Goal: Transaction & Acquisition: Purchase product/service

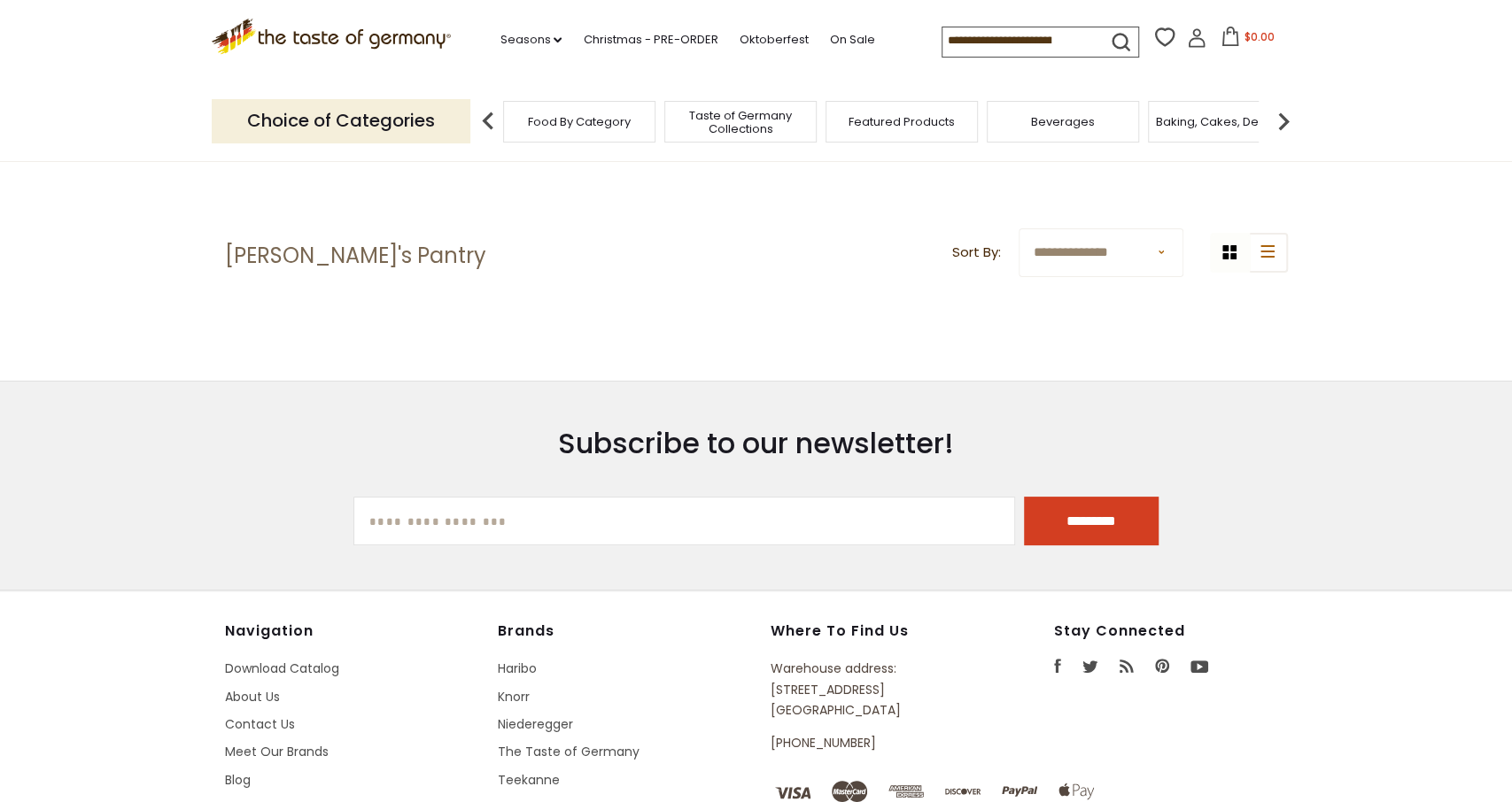
click at [539, 125] on span "Food By Category" at bounding box center [579, 122] width 103 height 14
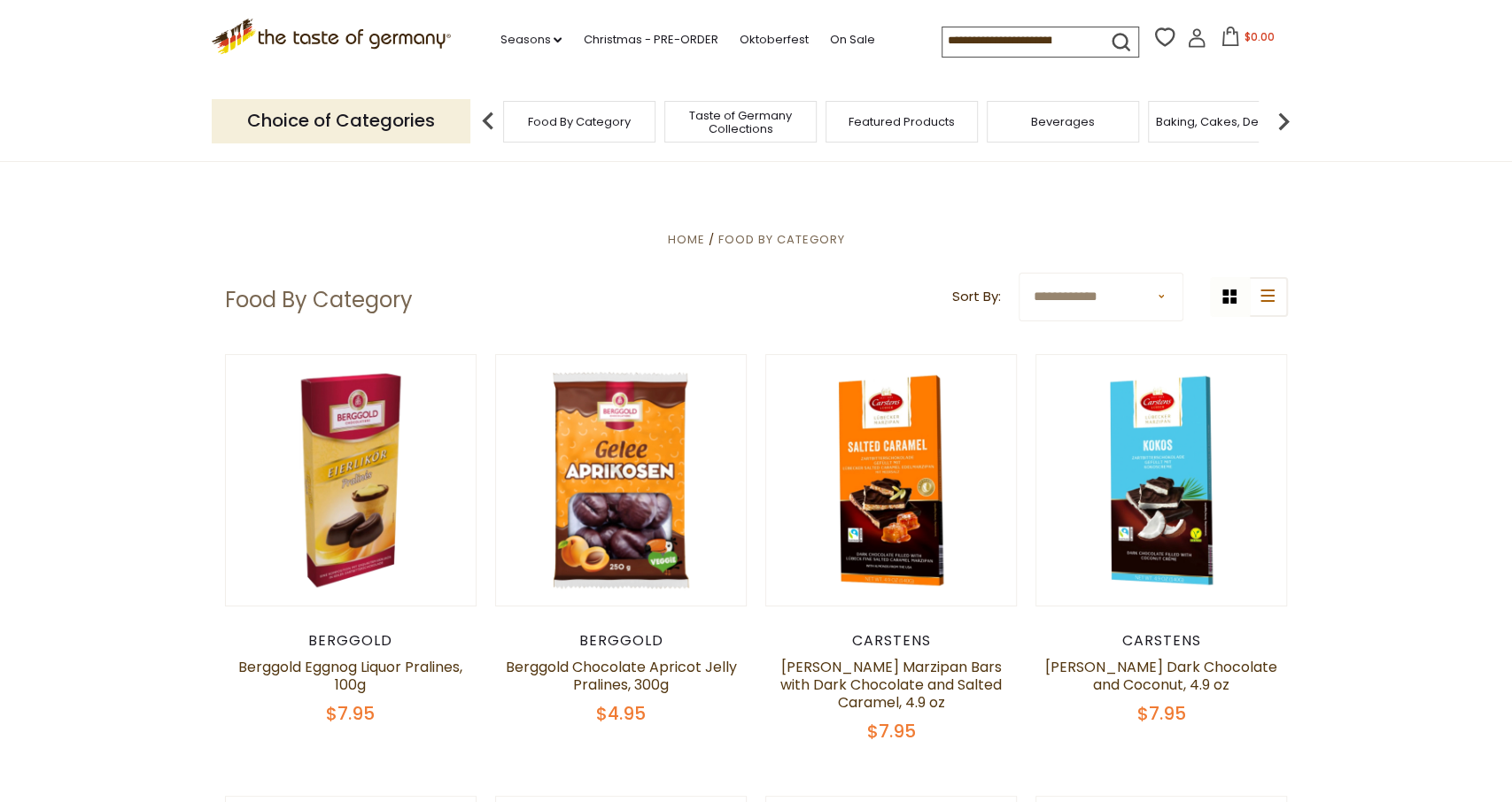
click at [487, 124] on img at bounding box center [488, 122] width 35 height 35
click at [1291, 122] on img at bounding box center [1284, 122] width 35 height 35
click at [1285, 120] on img at bounding box center [1284, 122] width 35 height 35
click at [1277, 116] on img at bounding box center [1284, 122] width 35 height 35
click at [1284, 119] on img at bounding box center [1284, 122] width 35 height 35
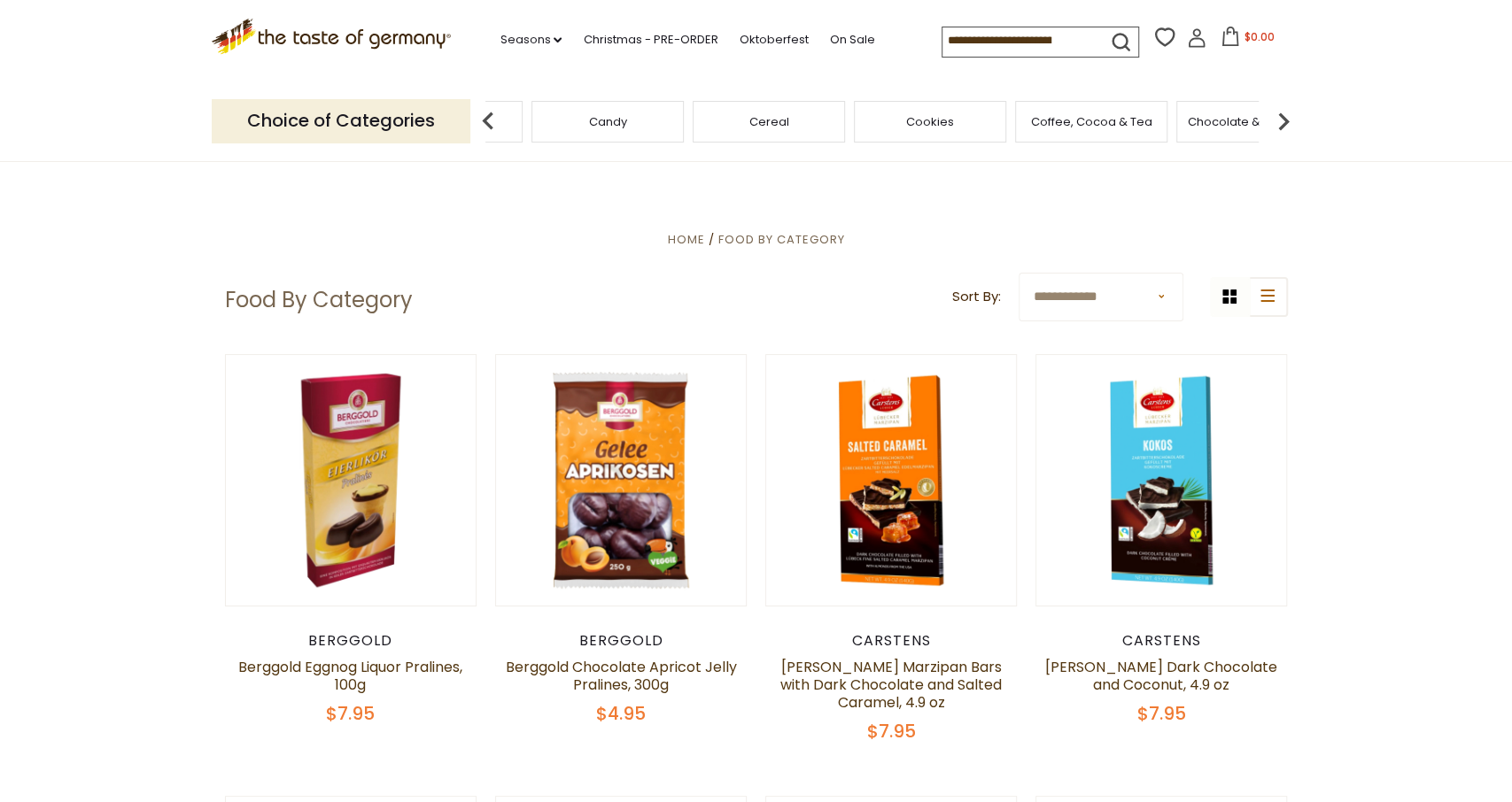
click at [778, 128] on div "Cereal" at bounding box center [768, 122] width 152 height 41
click at [760, 124] on span "Cereal" at bounding box center [769, 122] width 40 height 14
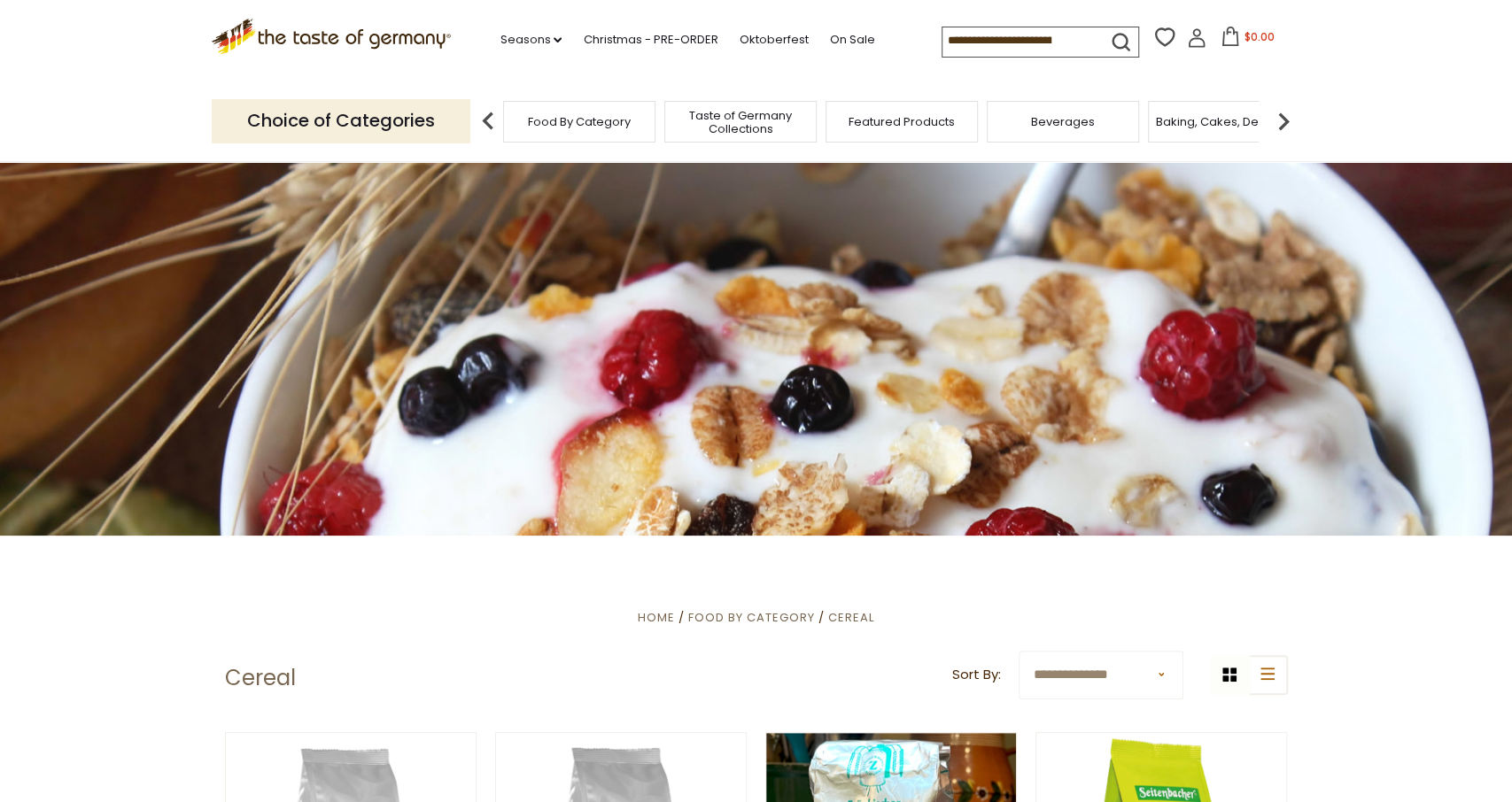
click at [739, 116] on span "Taste of Germany Collections" at bounding box center [740, 122] width 142 height 26
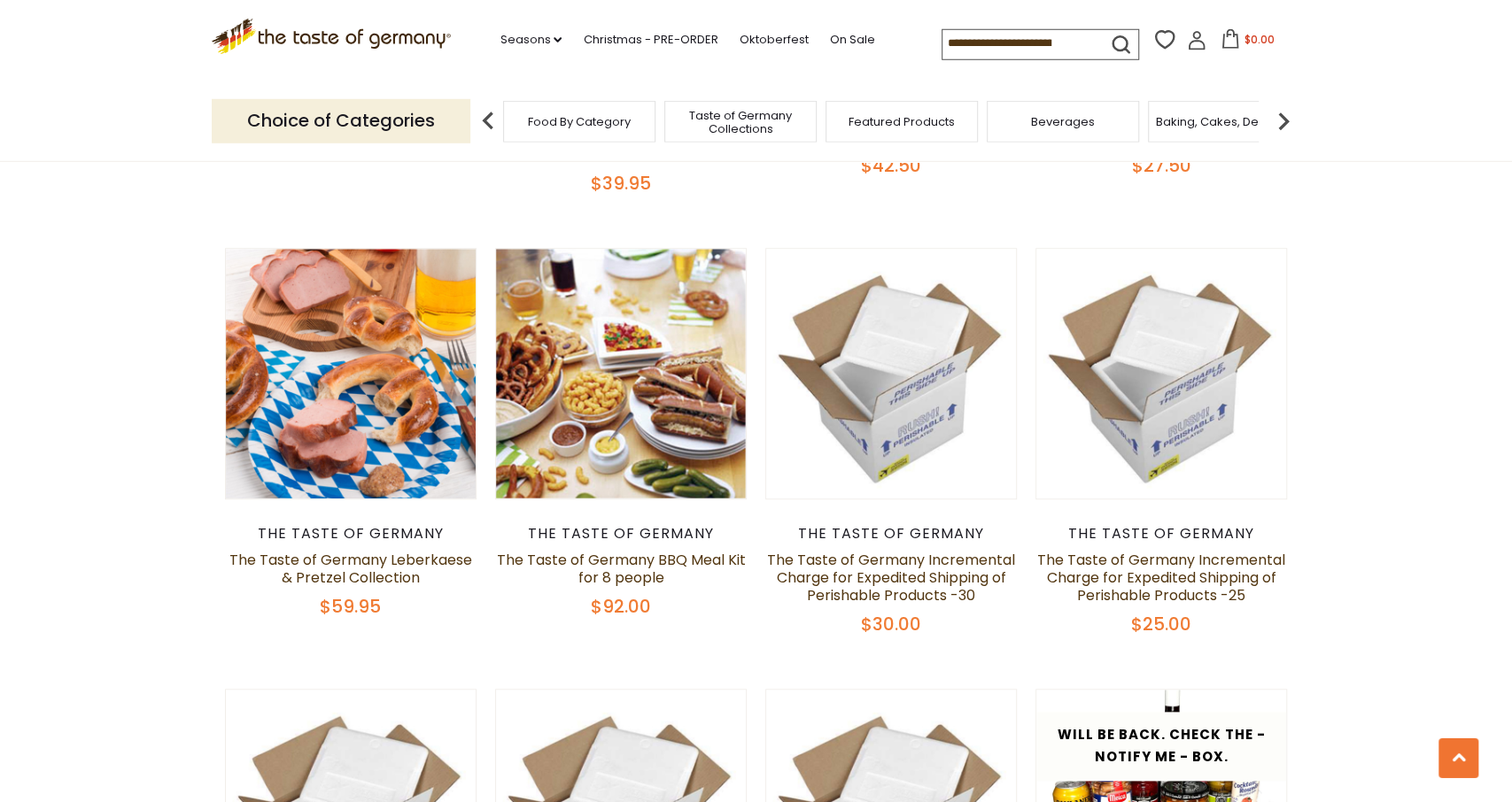
scroll to position [1013, 0]
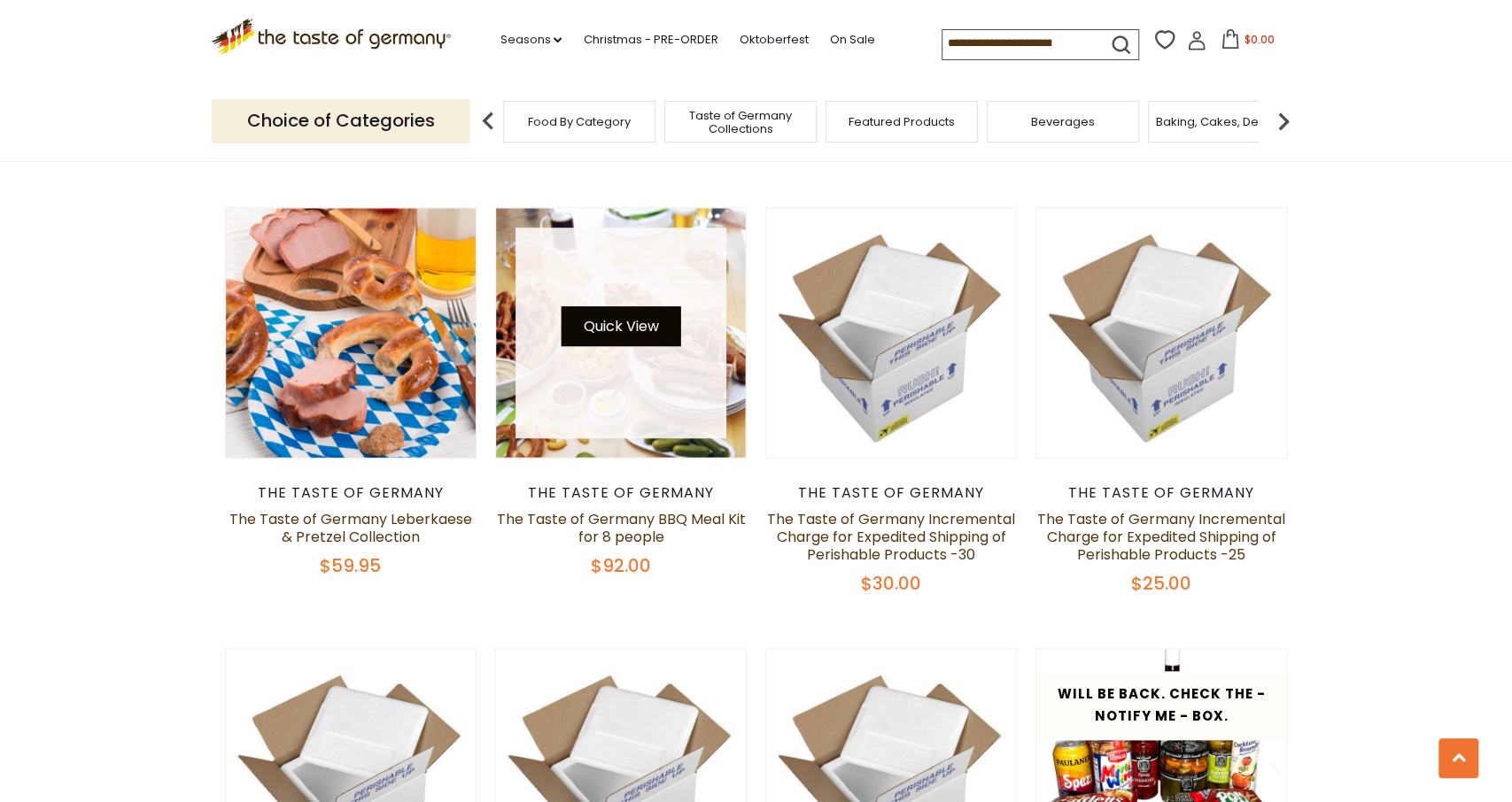
click at [631, 307] on button "Quick View" at bounding box center [621, 326] width 120 height 40
click at [601, 315] on button "Quick View" at bounding box center [621, 326] width 120 height 40
click at [642, 399] on link at bounding box center [621, 332] width 211 height 211
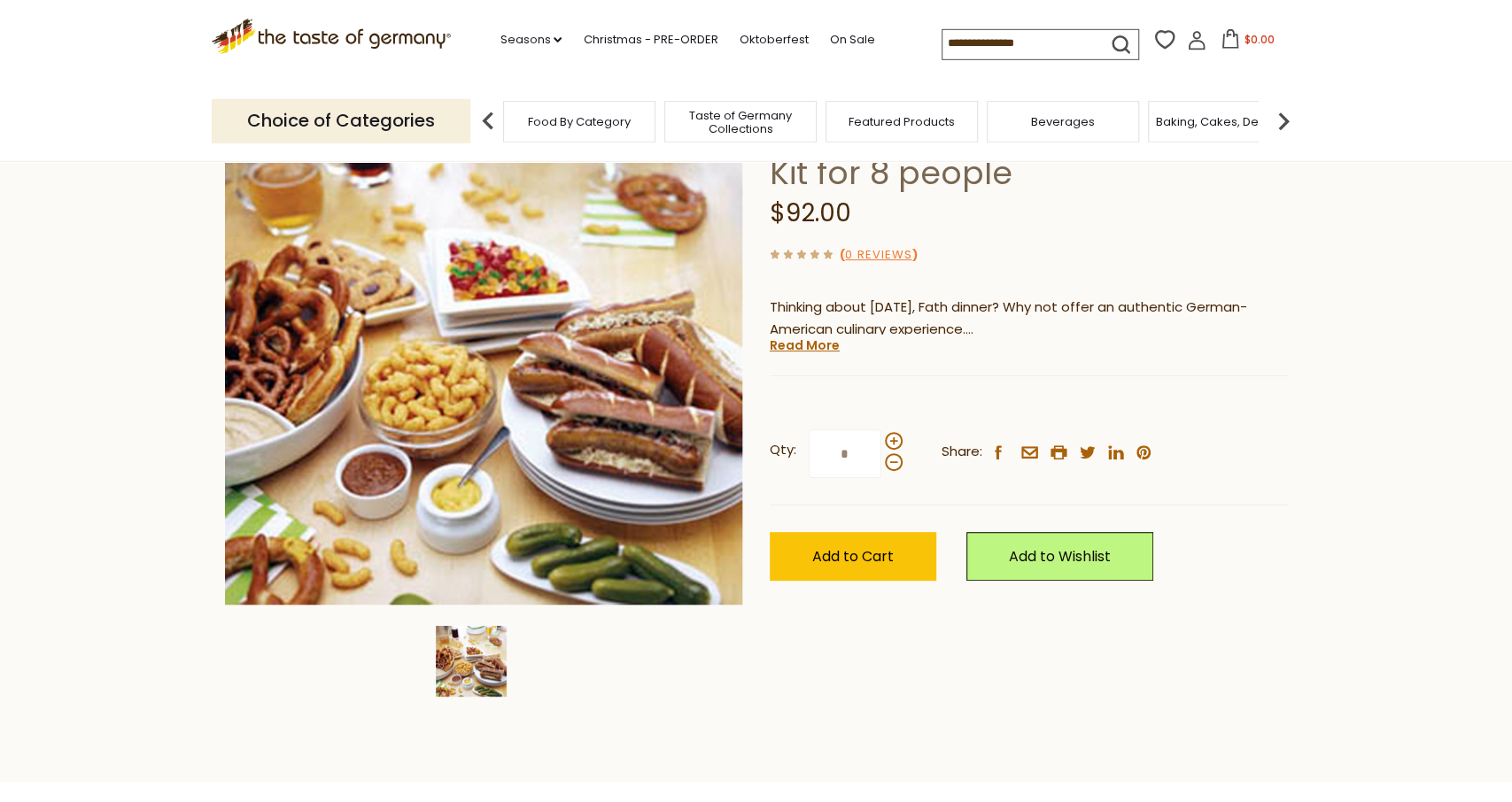
scroll to position [184, 0]
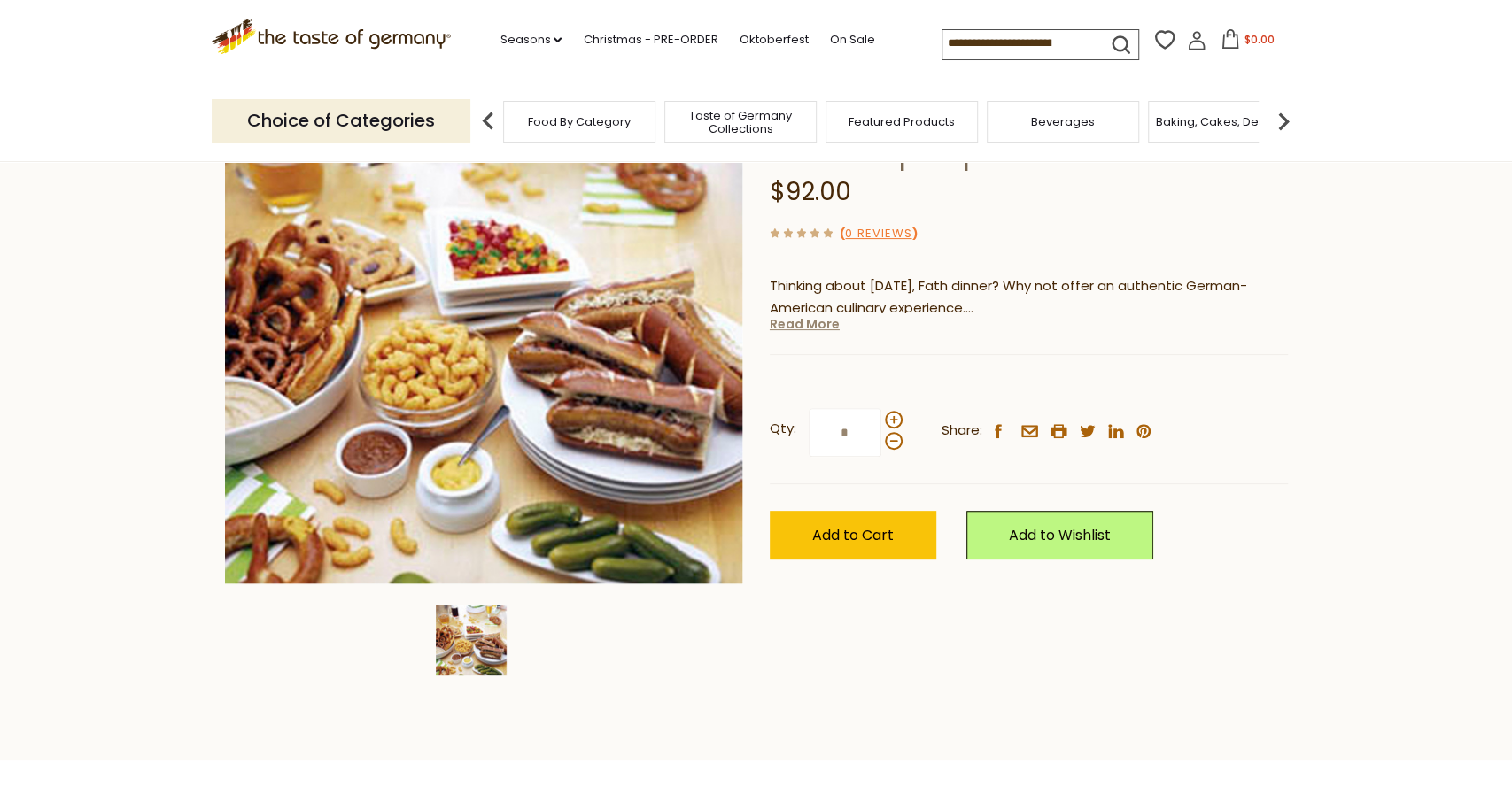
click at [809, 329] on link "Read More" at bounding box center [804, 325] width 70 height 18
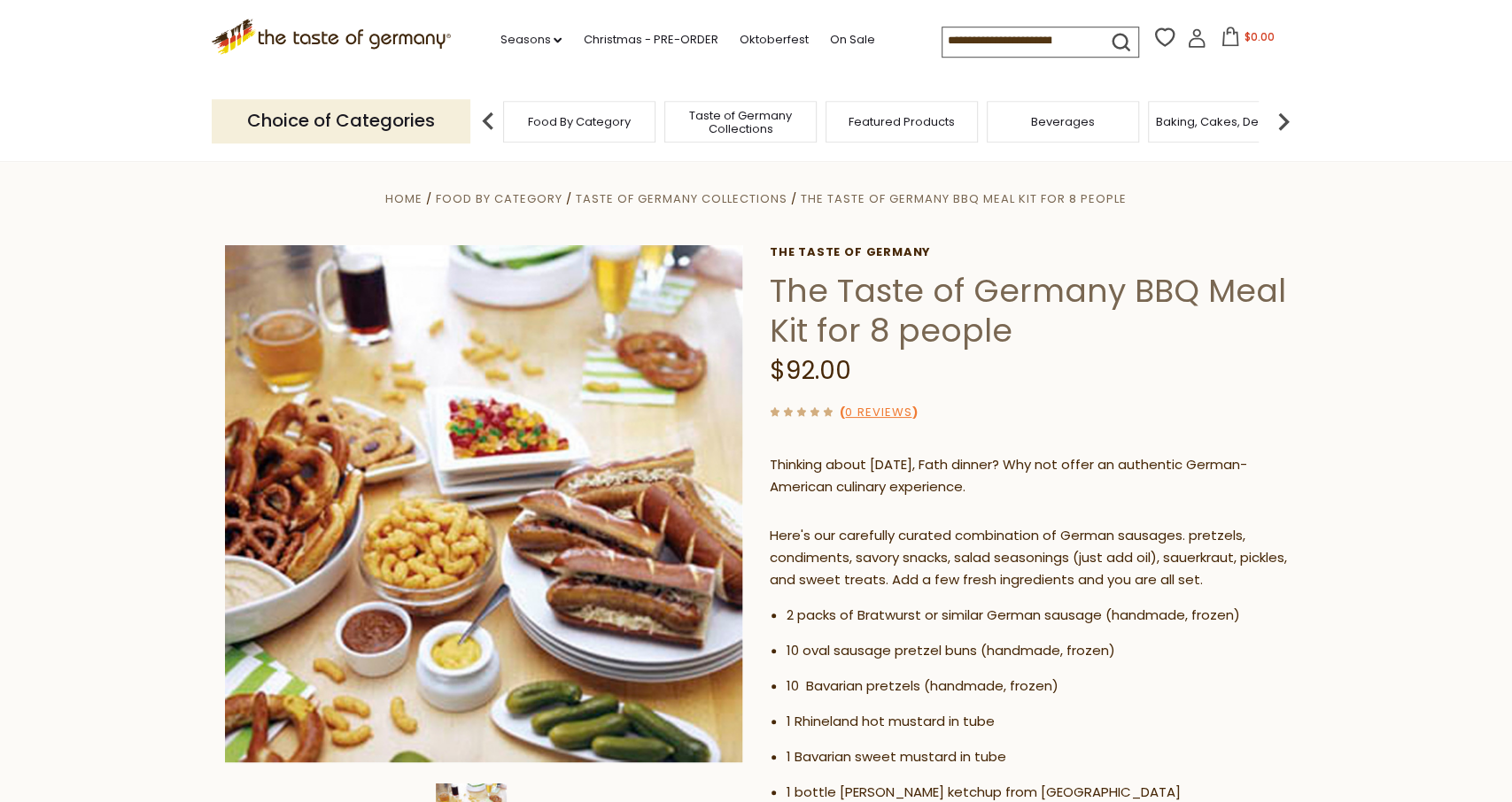
scroll to position [0, 0]
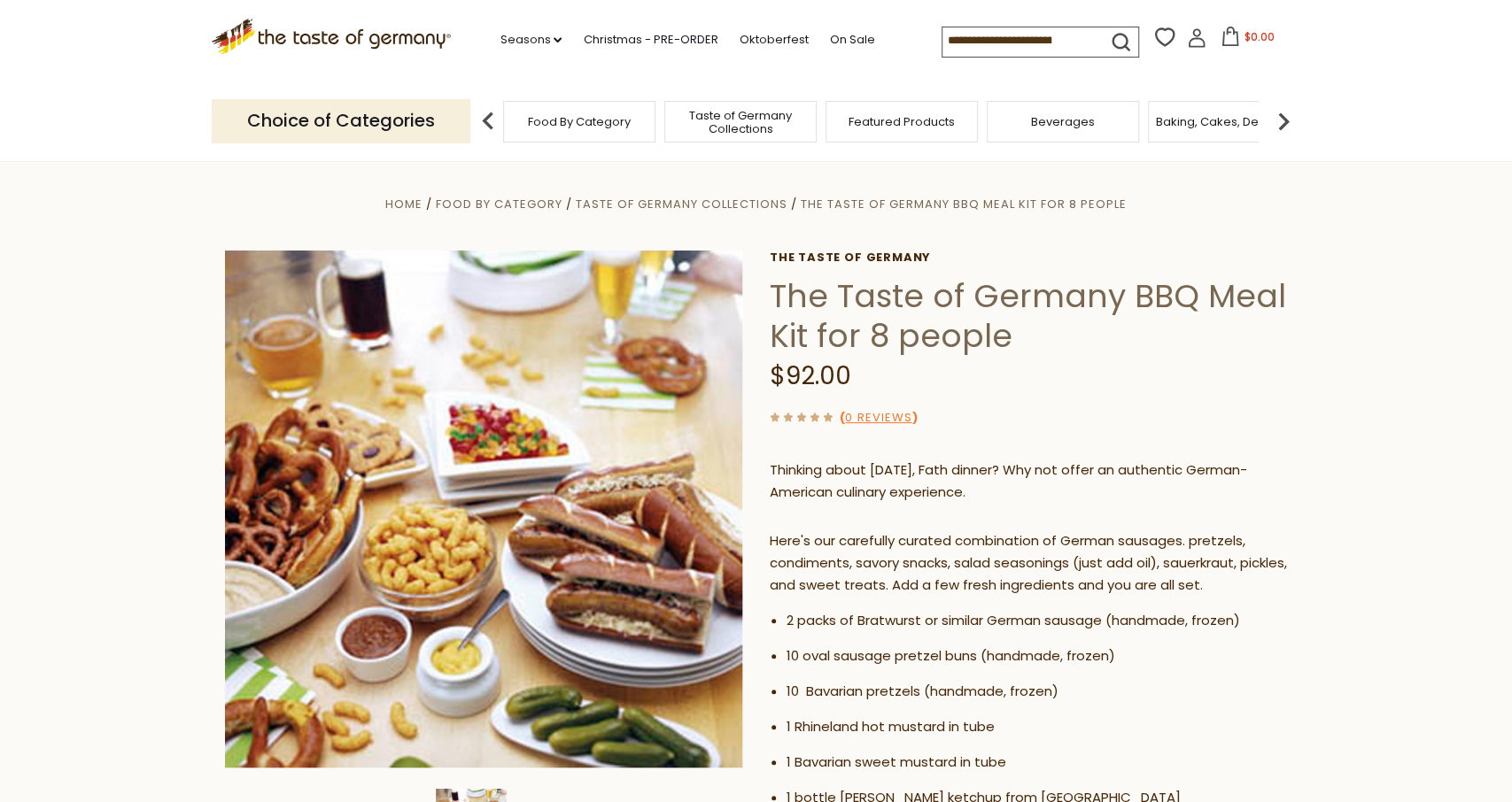
click at [963, 38] on input at bounding box center [1017, 39] width 150 height 25
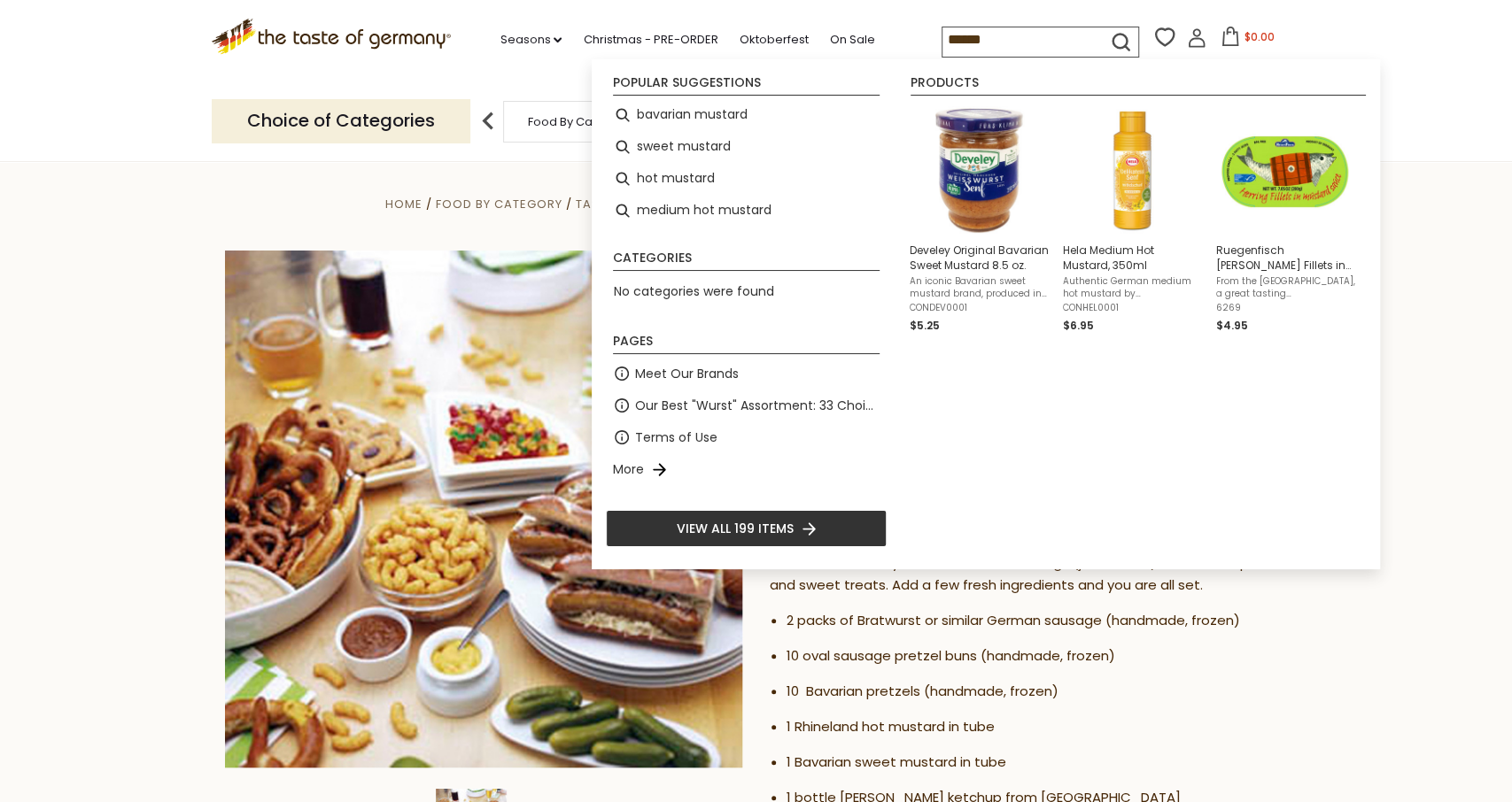
type input "*******"
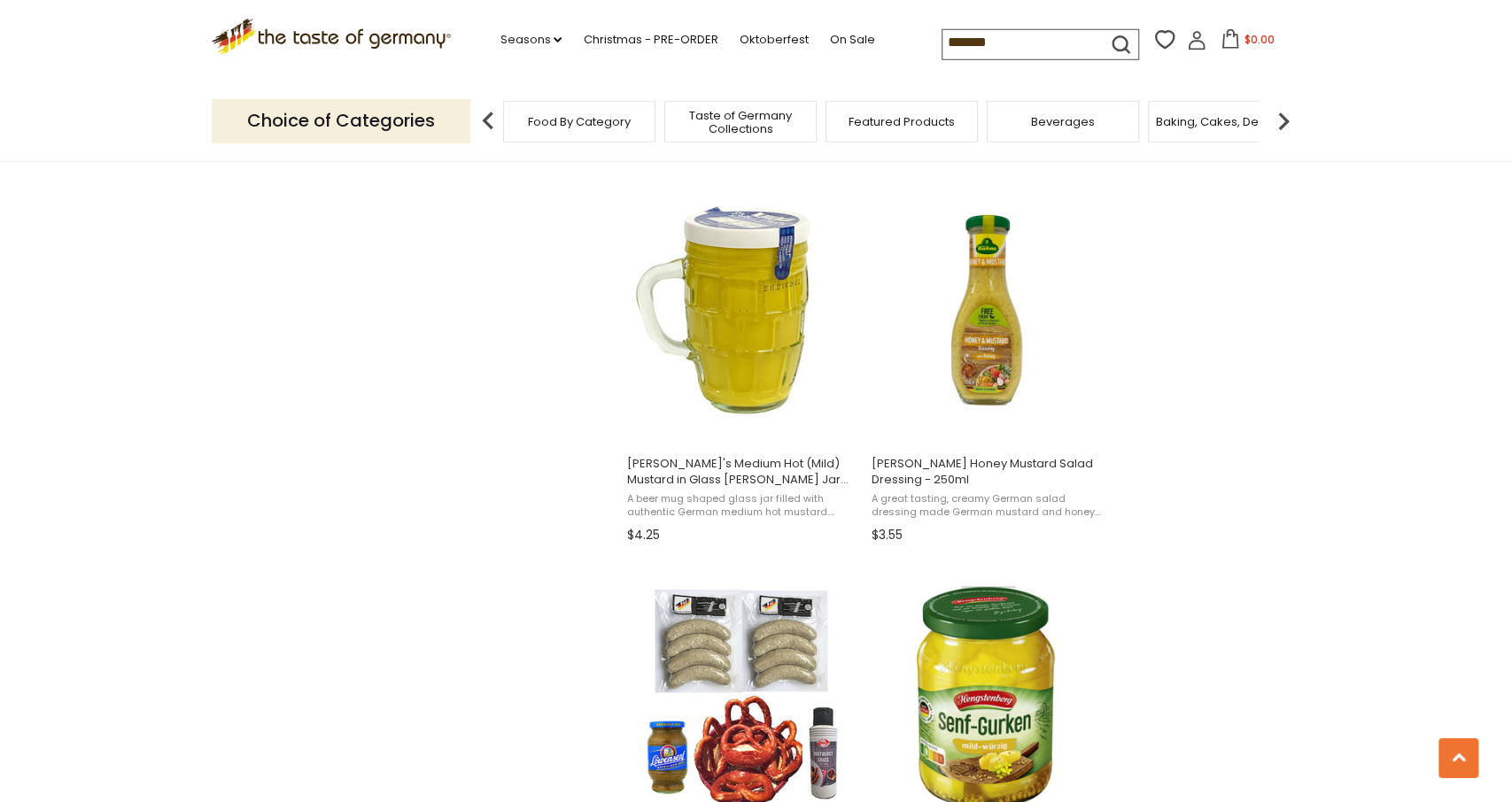
scroll to position [1474, 0]
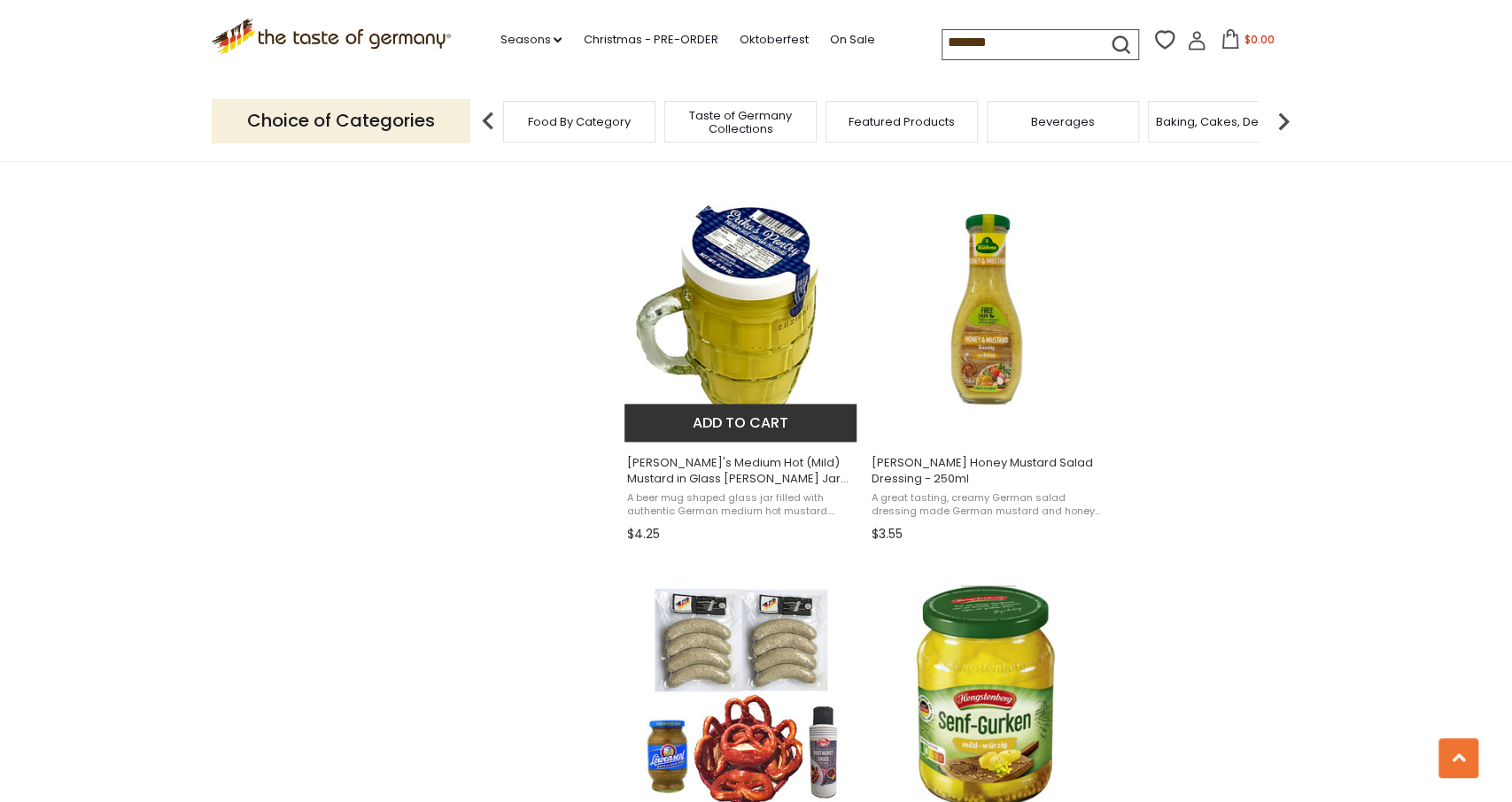
click at [718, 320] on img "Erika's Medium Hot (Mild) Mustard in Glass Stein Jar 8.7 oz." at bounding box center [741, 309] width 234 height 234
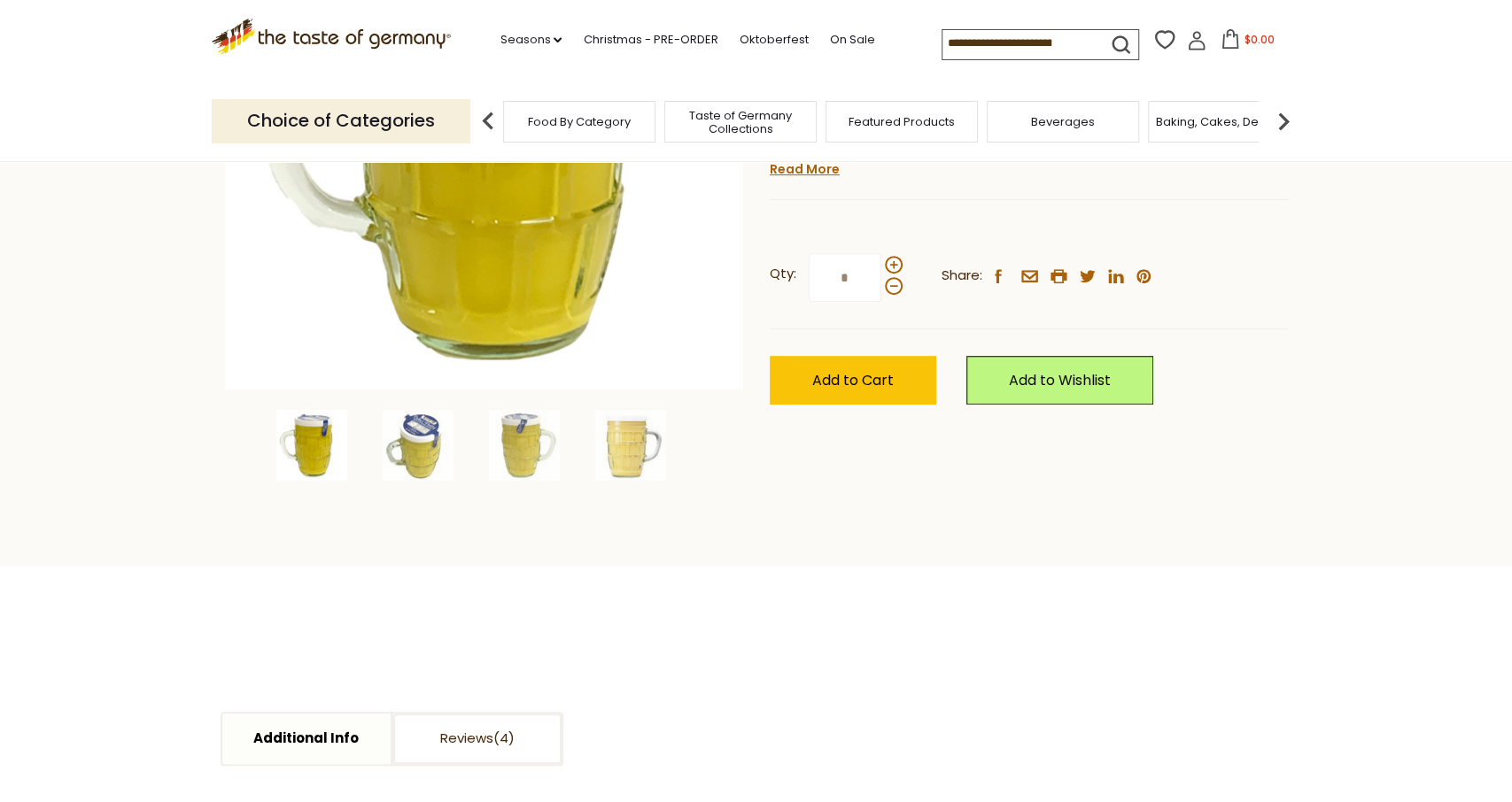
scroll to position [369, 0]
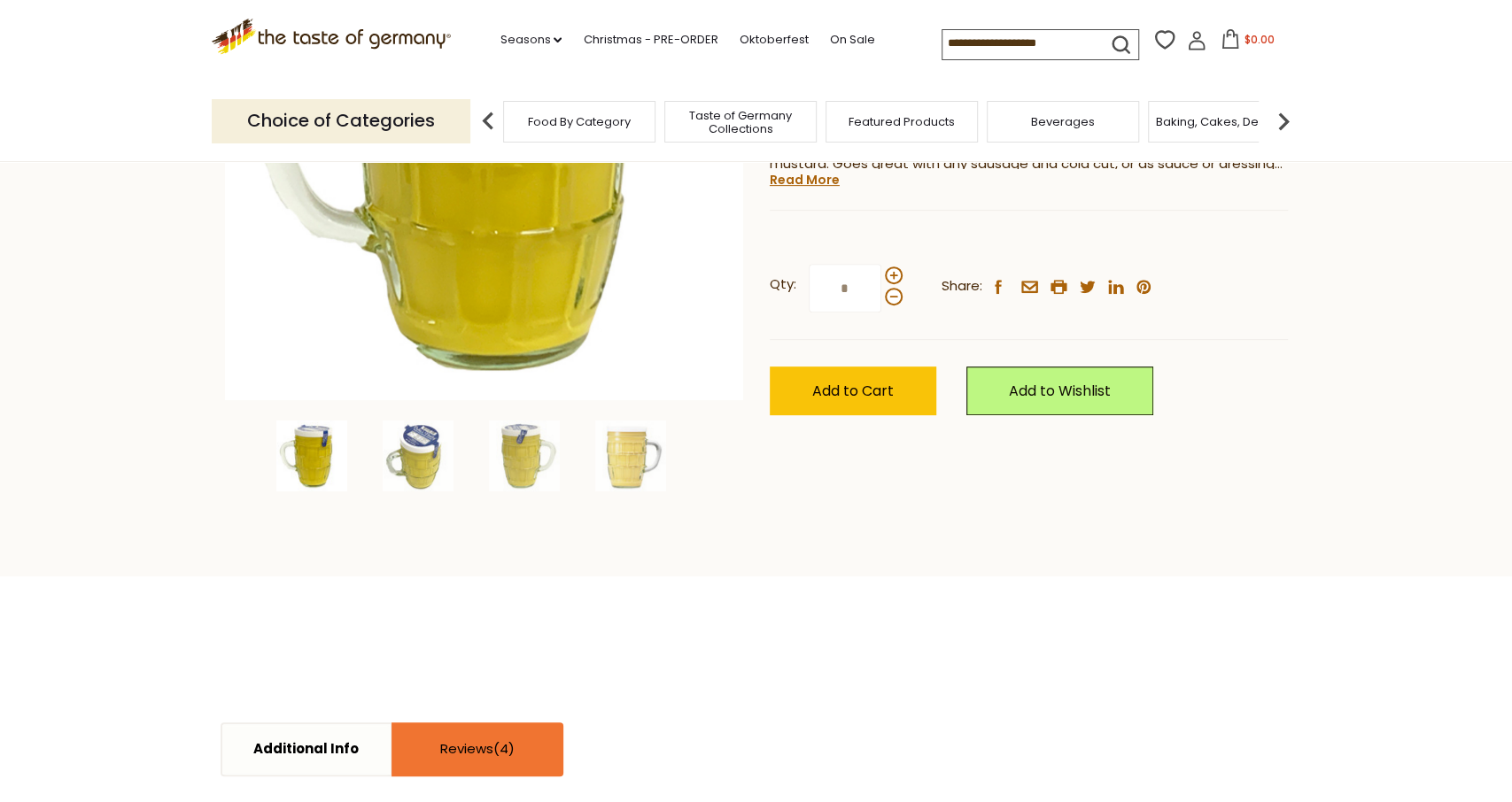
click at [443, 739] on link "Reviews" at bounding box center [478, 749] width 169 height 50
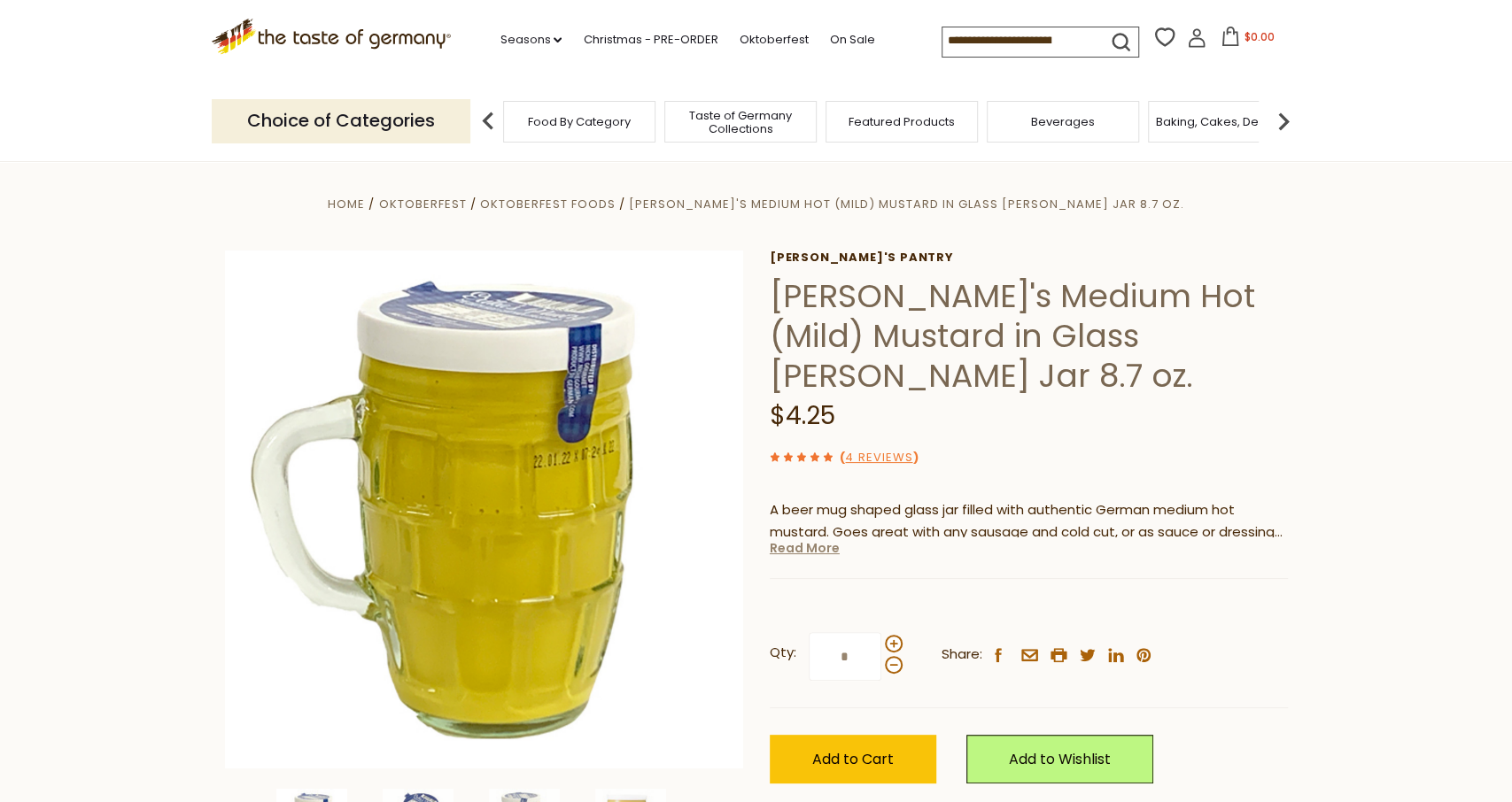
click at [830, 539] on link "Read More" at bounding box center [804, 548] width 70 height 18
